Goal: Task Accomplishment & Management: Manage account settings

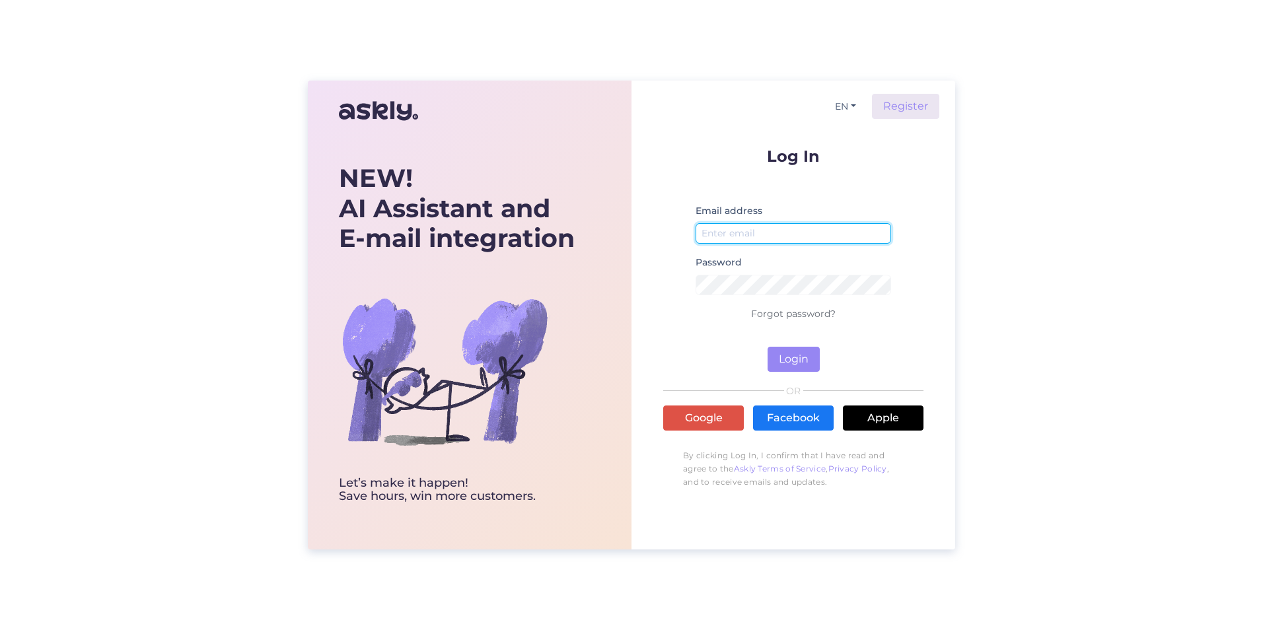
click at [751, 233] on input "email" at bounding box center [792, 233] width 195 height 20
type input "[PERSON_NAME][EMAIL_ADDRESS][DOMAIN_NAME]"
click at [792, 360] on button "Login" at bounding box center [793, 359] width 52 height 25
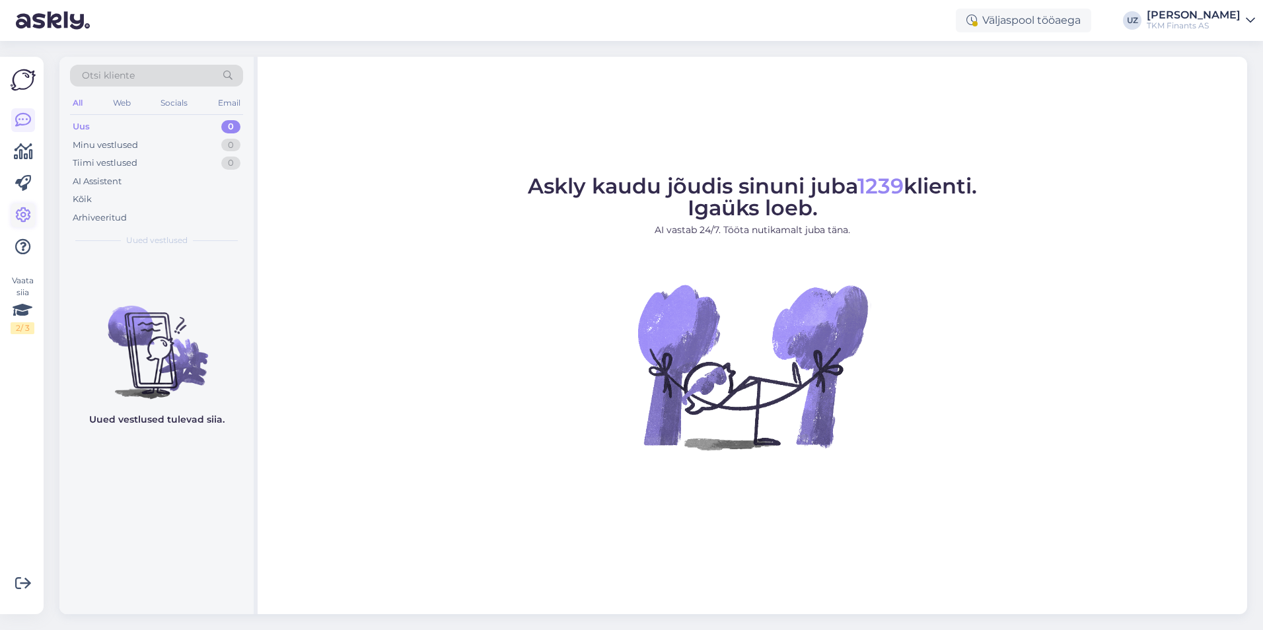
click at [20, 213] on icon at bounding box center [23, 215] width 16 height 16
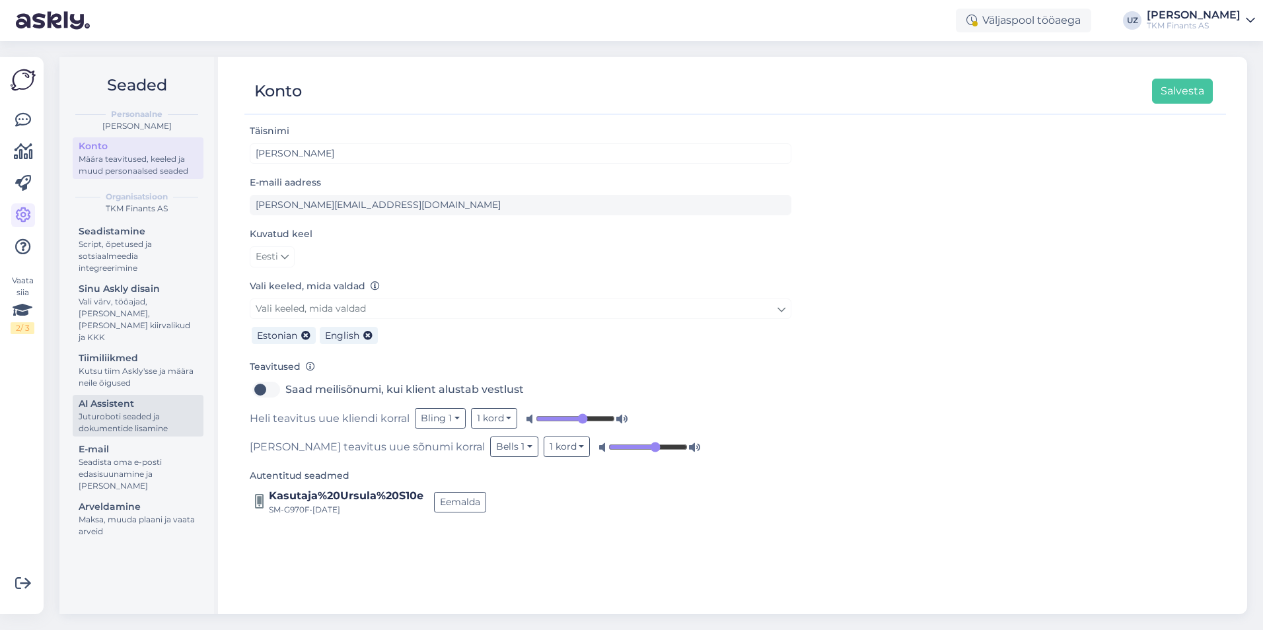
click at [125, 397] on div "AI Assistent" at bounding box center [138, 404] width 119 height 14
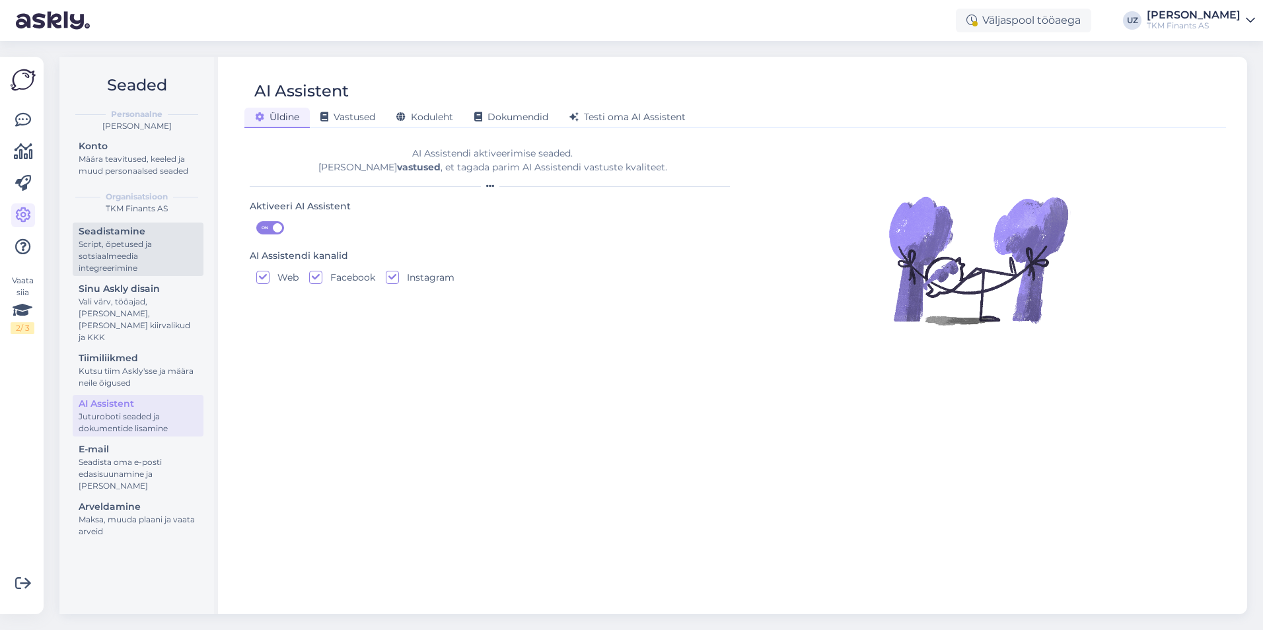
click at [106, 246] on div "Script, õpetused ja sotsiaalmeedia integreerimine" at bounding box center [138, 256] width 119 height 36
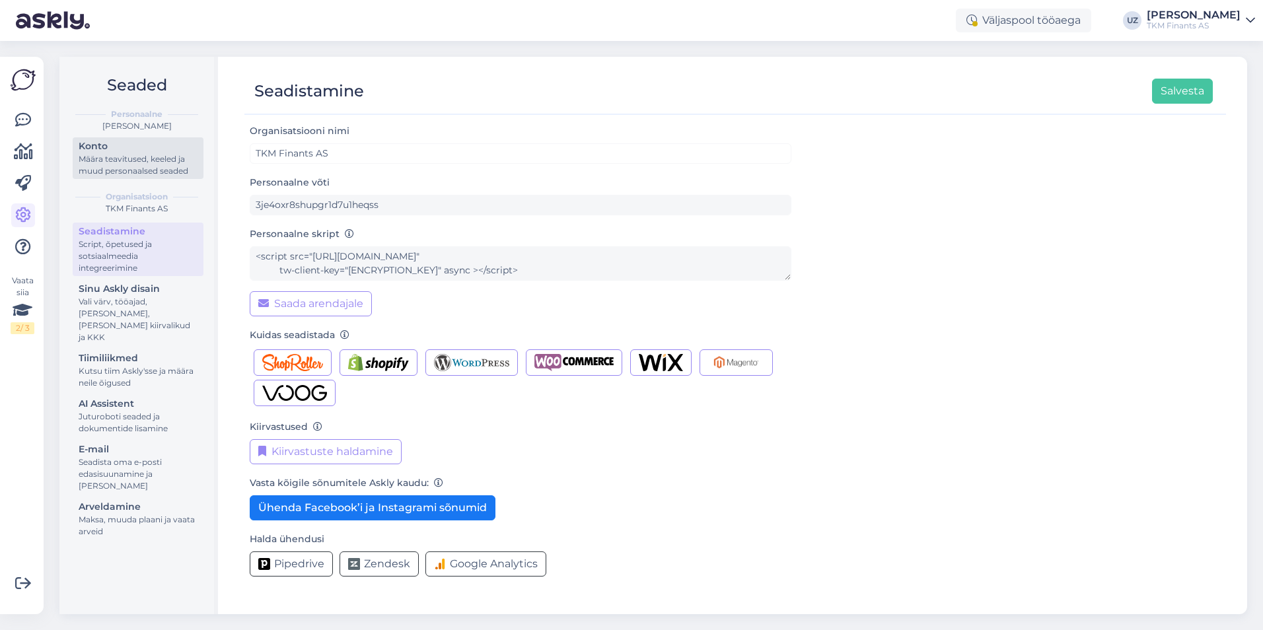
click at [124, 162] on div "Määra teavitused, keeled ja muud personaalsed seaded" at bounding box center [138, 165] width 119 height 24
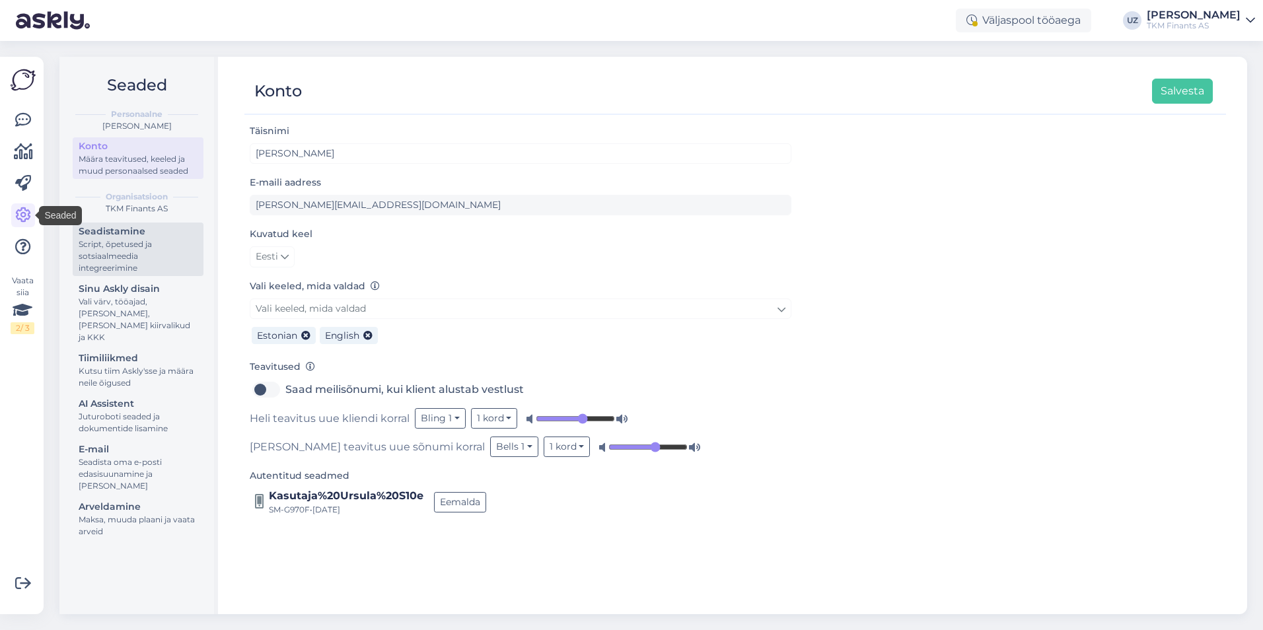
click at [153, 243] on div "Script, õpetused ja sotsiaalmeedia integreerimine" at bounding box center [138, 256] width 119 height 36
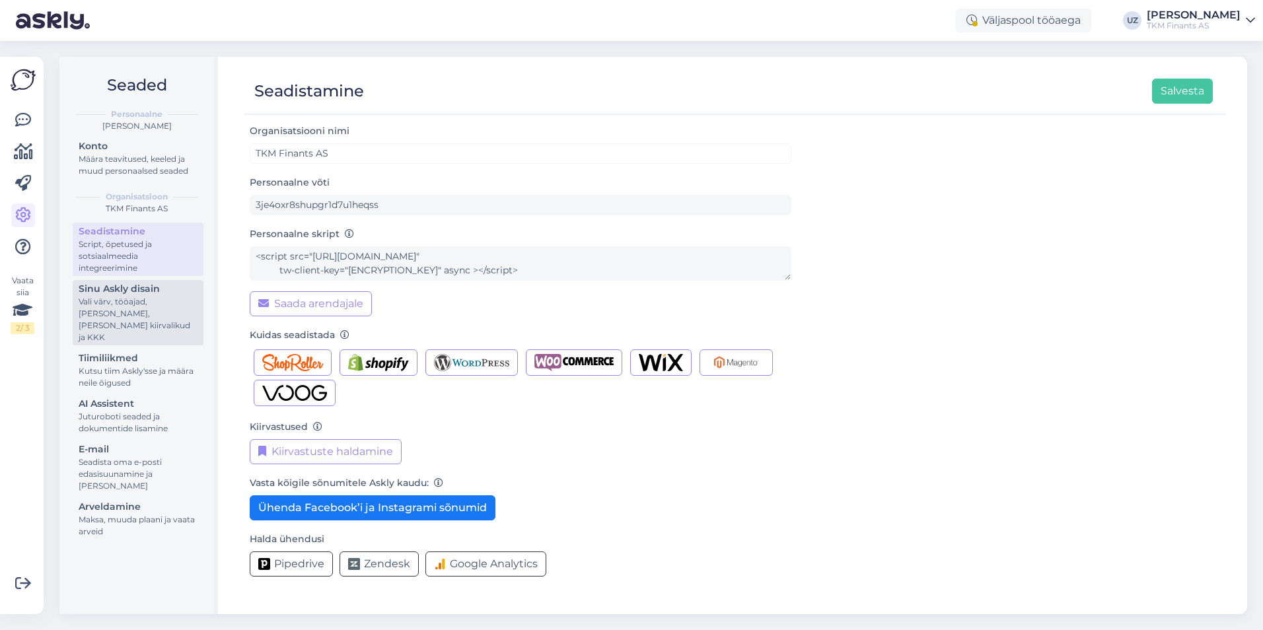
click at [129, 304] on div "Vali värv, tööajad, [PERSON_NAME], [PERSON_NAME] kiirvalikud ja KKK" at bounding box center [138, 320] width 119 height 48
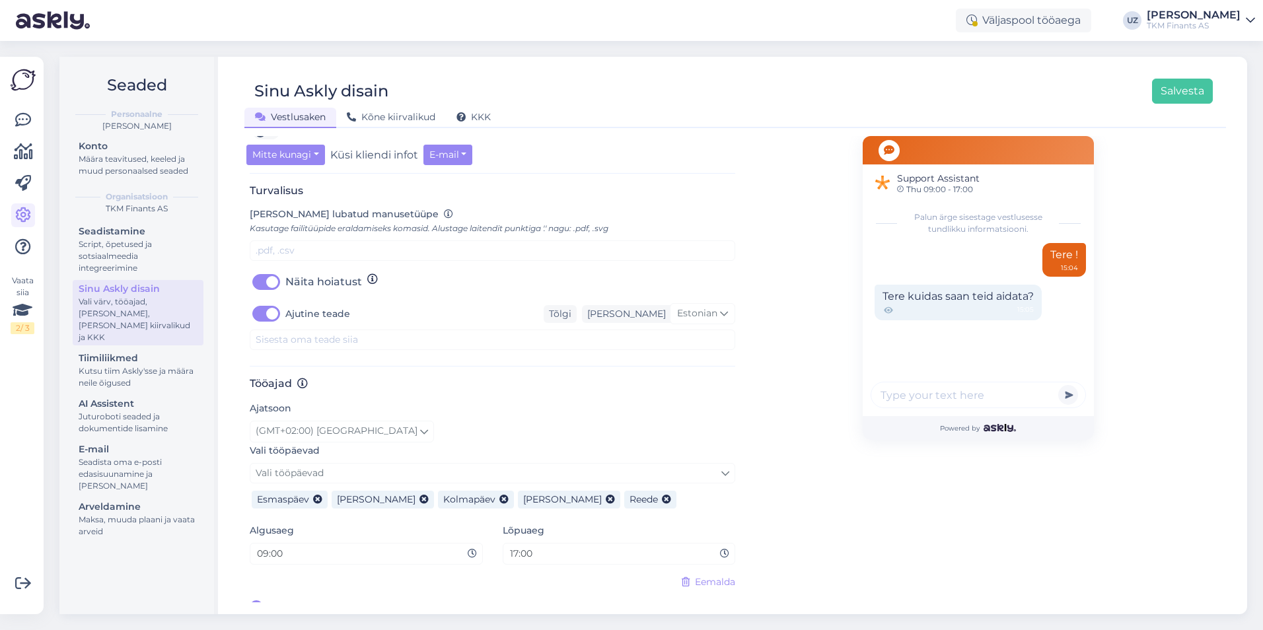
scroll to position [434, 0]
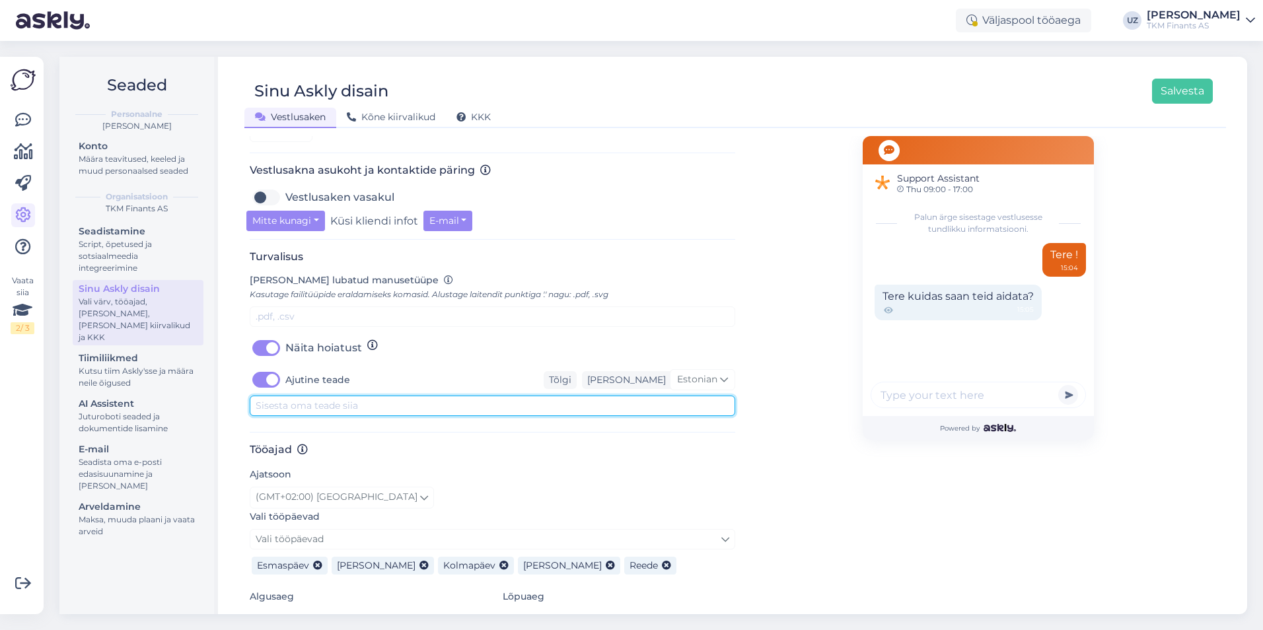
click at [329, 396] on textarea at bounding box center [492, 406] width 485 height 20
click at [256, 396] on textarea "Teenuste töös võib esineda" at bounding box center [492, 406] width 485 height 20
paste textarea "21.00–22.00"
click at [474, 396] on textarea "Ajavahemikul 21.00–22.00 võib teenuste töös võib esineda" at bounding box center [492, 406] width 485 height 20
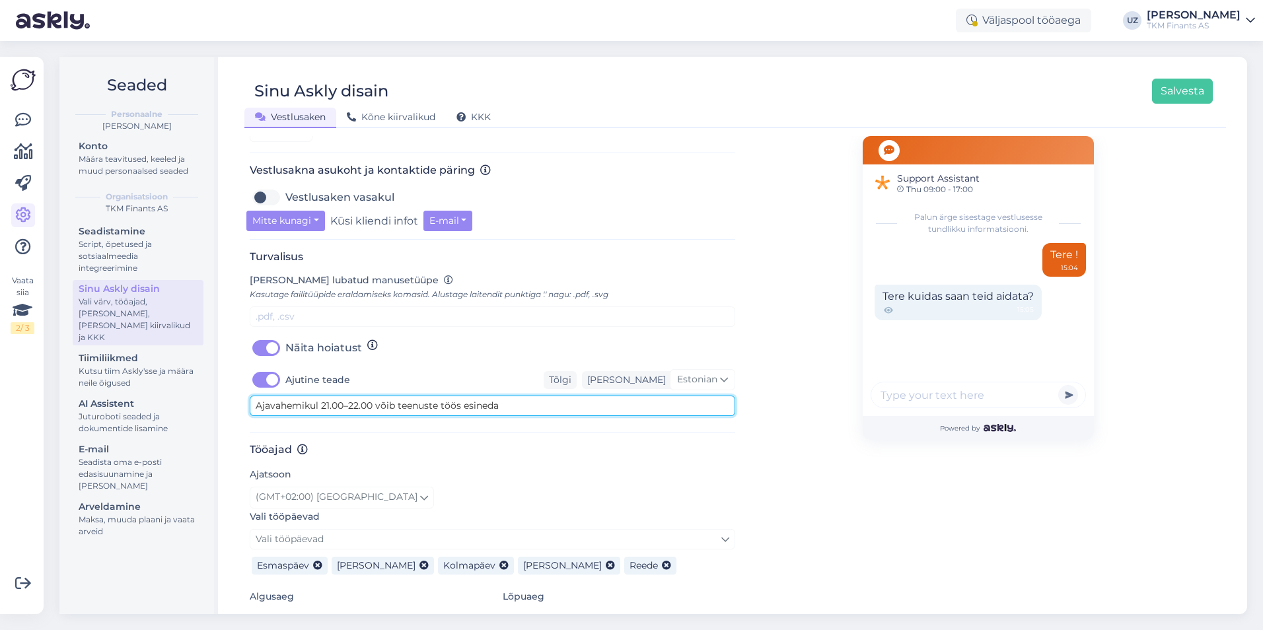
click at [522, 396] on textarea "Ajavahemikul 21.00–22.00 võib teenuste töös esineda" at bounding box center [492, 406] width 485 height 20
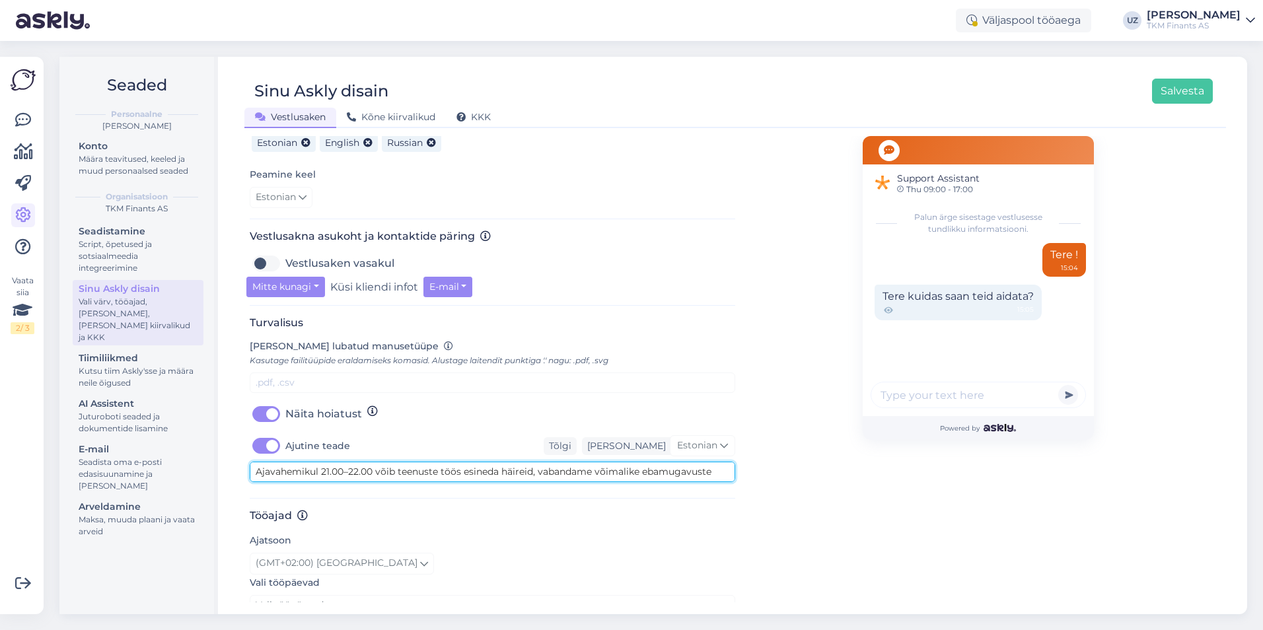
click at [256, 462] on textarea "Ajavahemikul 21.00–22.00 võib teenuste töös esineda häireid, vabandame võimalik…" at bounding box center [492, 472] width 485 height 20
click at [253, 462] on textarea "[DATE] ajavahemikul 21.00–22.00 võib teenuste töös esineda häireid, vabandame v…" at bounding box center [492, 472] width 485 height 20
click at [305, 462] on textarea "[DATE] ajavahemikul 21.00–22.00 võib teenuste töös esineda häireid, vabandame v…" at bounding box center [492, 472] width 485 height 20
click at [457, 462] on textarea "[DATE] võib ajavahemikul 21.00–22.00 võib teenuste töös esineda häireid, vaband…" at bounding box center [492, 472] width 485 height 20
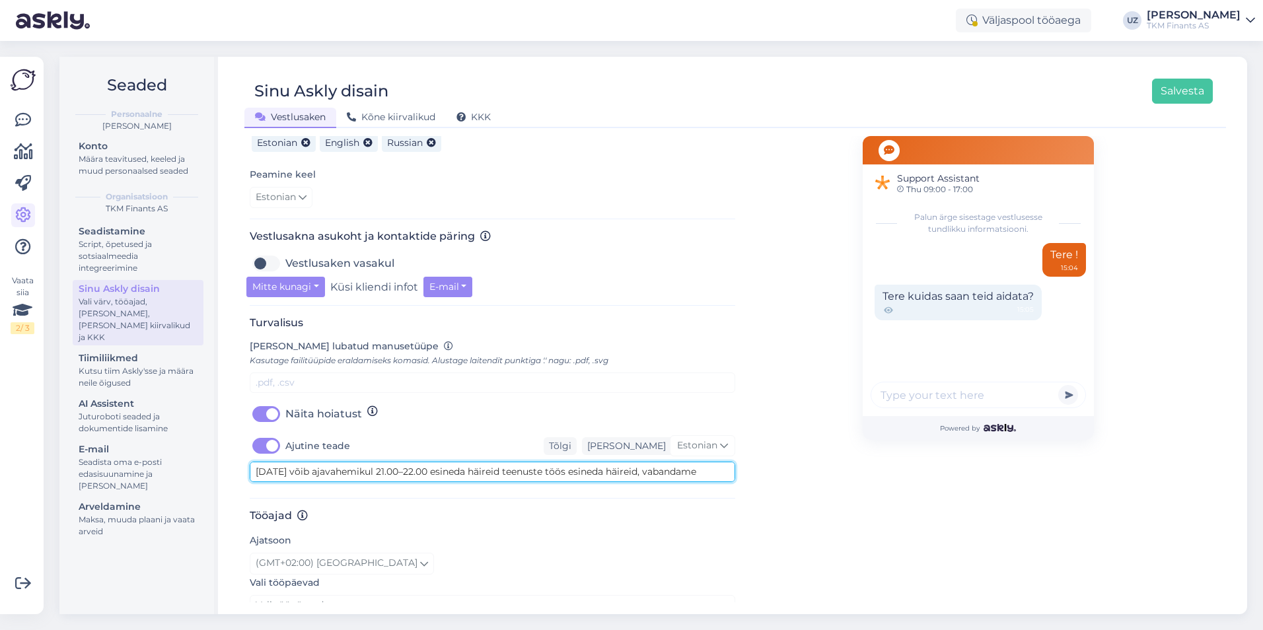
drag, startPoint x: 586, startPoint y: 458, endPoint x: 655, endPoint y: 456, distance: 68.7
click at [655, 462] on textarea "[DATE] võib ajavahemikul 21.00–22.00 esineda häireid teenuste töös esineda häir…" at bounding box center [492, 472] width 485 height 20
click at [702, 462] on textarea "[DATE] võib ajavahemikul 21.00–22.00 esineda häireid teenuste töös, vabandame v…" at bounding box center [492, 472] width 485 height 20
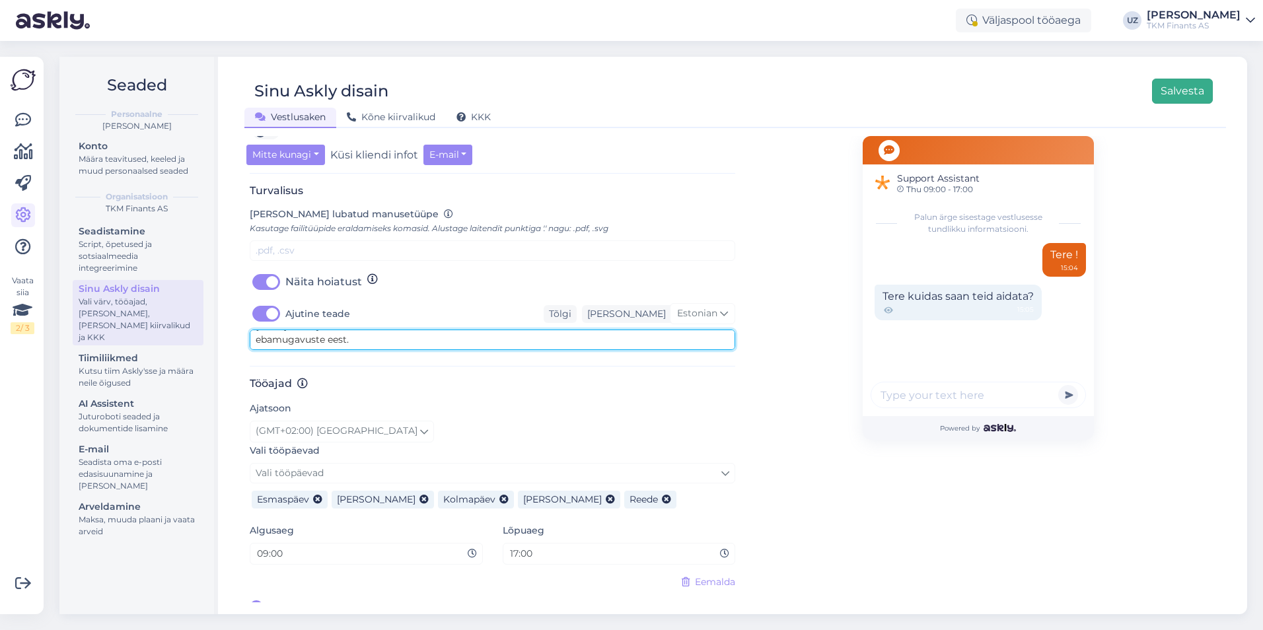
type textarea "[DATE] võib ajavahemikul 21.00–22.00 esineda häireid teenuste töös, vabandame v…"
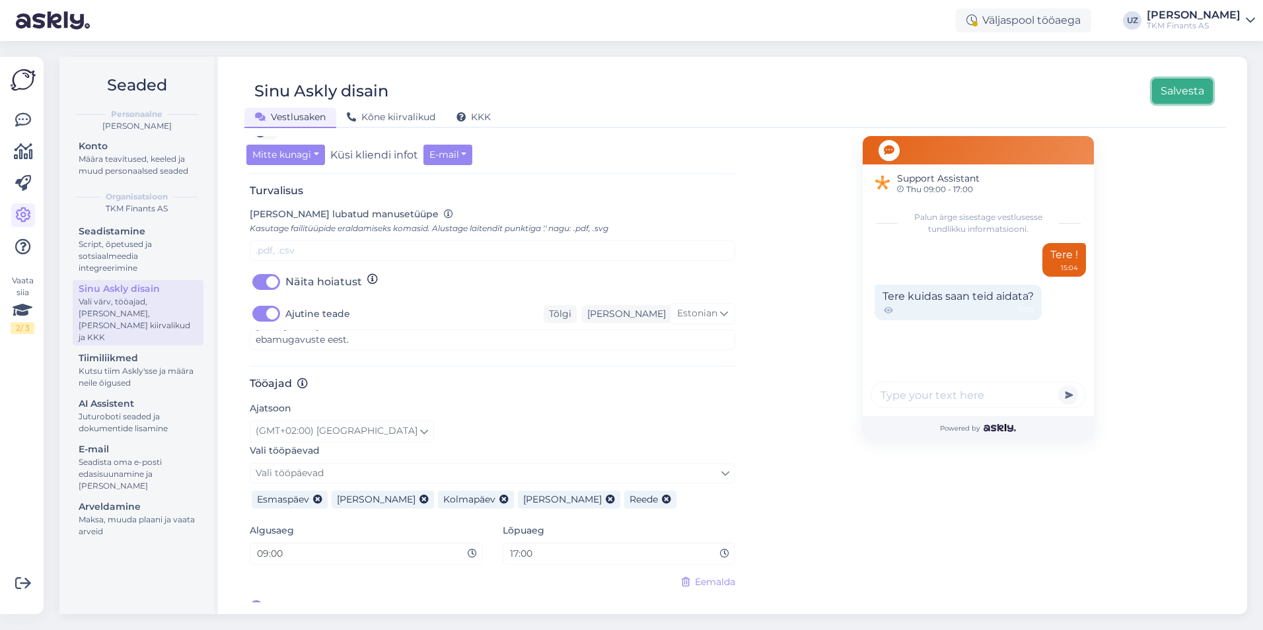
click at [1184, 85] on button "Salvesta" at bounding box center [1182, 91] width 61 height 25
